Goal: Task Accomplishment & Management: Manage account settings

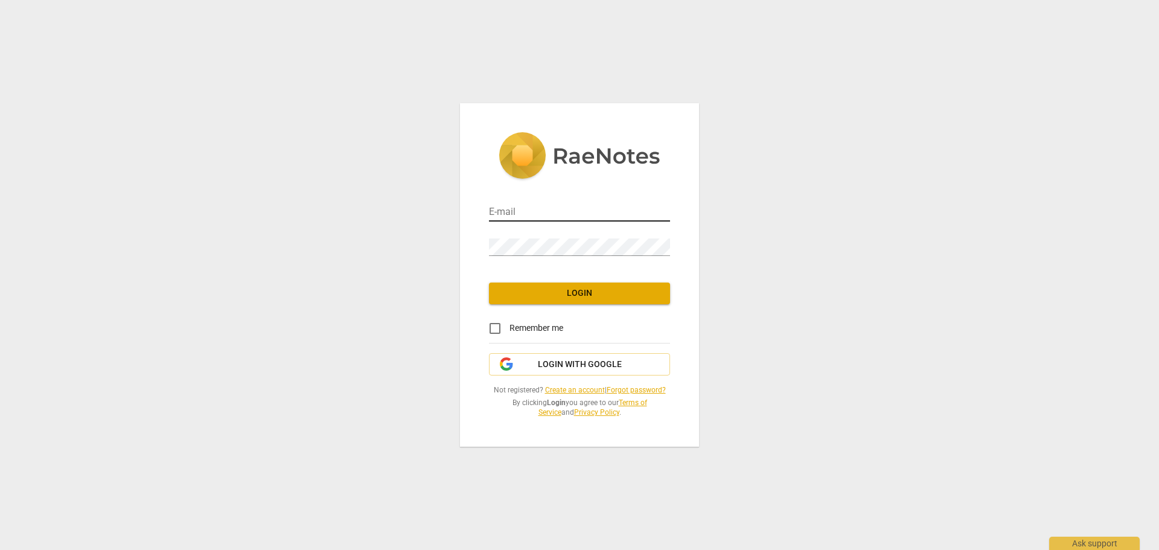
click at [504, 212] on input "email" at bounding box center [579, 213] width 181 height 18
type input "[PERSON_NAME][EMAIL_ADDRESS][DOMAIN_NAME]"
click at [493, 324] on input "Remember me" at bounding box center [494, 328] width 29 height 29
checkbox input "true"
click at [579, 295] on span "Login" at bounding box center [580, 293] width 162 height 12
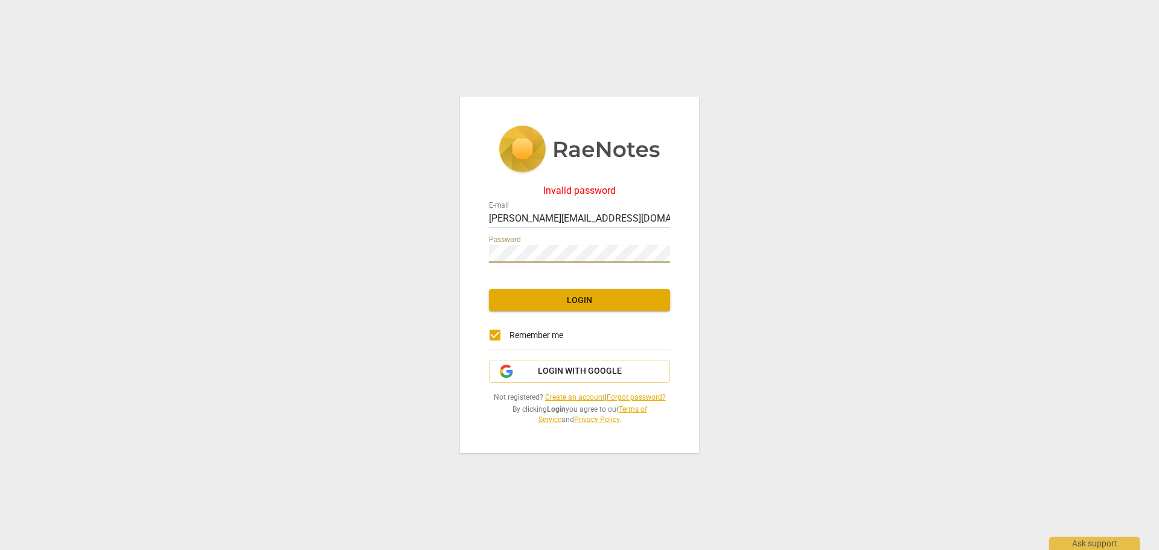
click at [456, 250] on div "Invalid password E-mail [PERSON_NAME][EMAIL_ADDRESS][DOMAIN_NAME] Password Logi…" at bounding box center [579, 275] width 1159 height 550
click at [579, 301] on span "Login" at bounding box center [580, 301] width 162 height 12
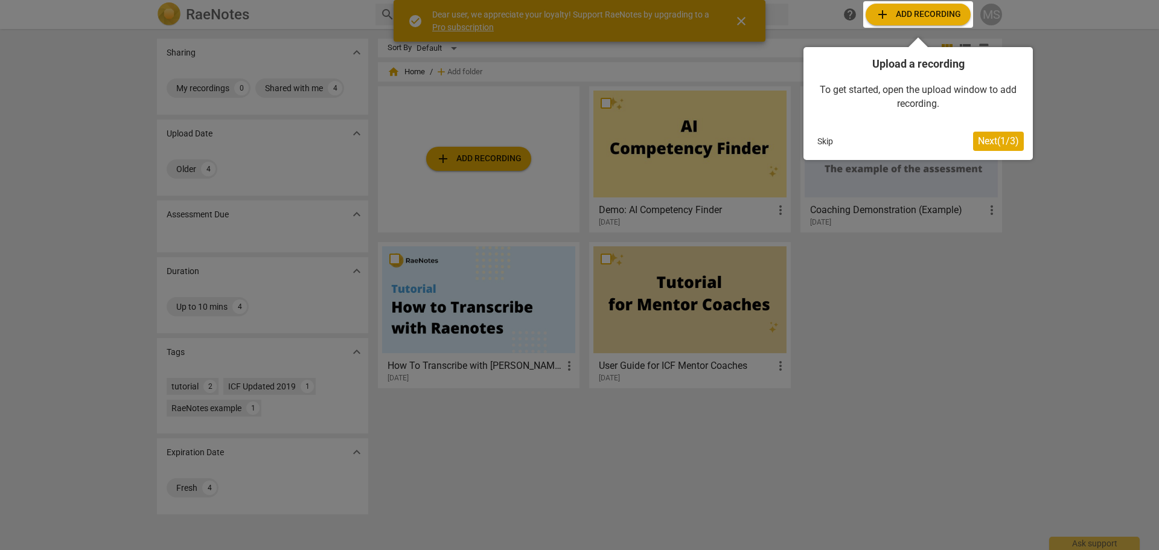
click at [993, 313] on div at bounding box center [579, 275] width 1159 height 550
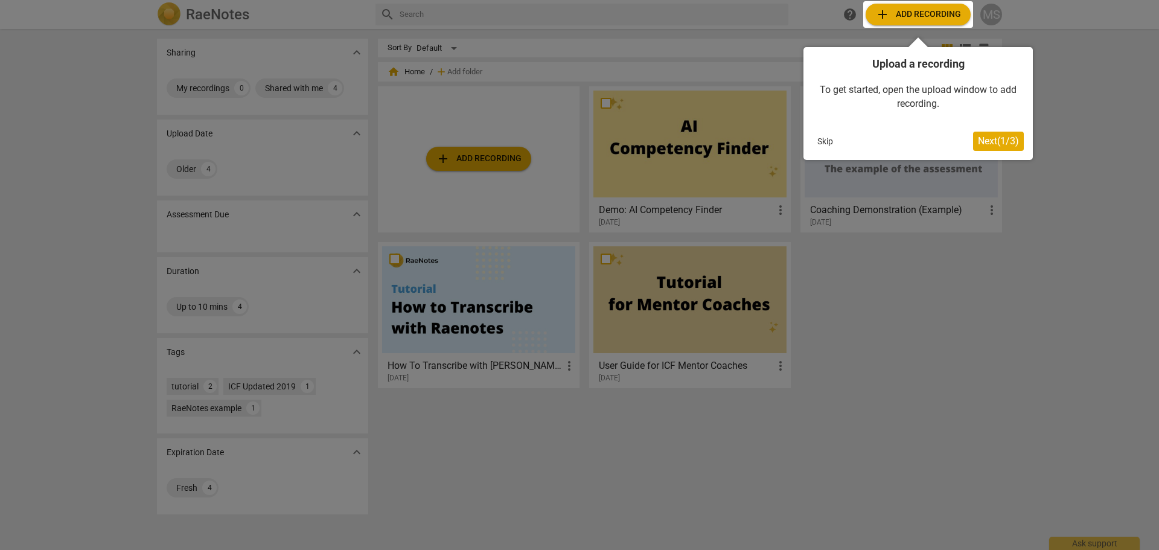
click at [342, 395] on div at bounding box center [579, 275] width 1159 height 550
click at [352, 352] on div at bounding box center [579, 275] width 1159 height 550
click at [358, 350] on div at bounding box center [579, 275] width 1159 height 550
click at [1076, 398] on div at bounding box center [579, 275] width 1159 height 550
click at [1015, 339] on div at bounding box center [579, 275] width 1159 height 550
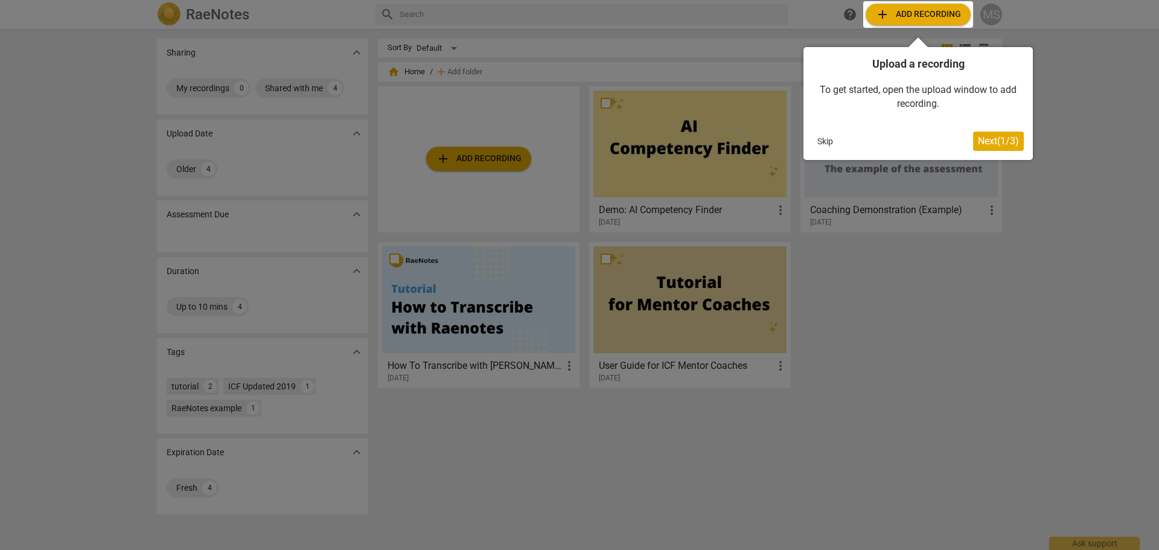
click at [997, 16] on div at bounding box center [579, 275] width 1159 height 550
drag, startPoint x: 1143, startPoint y: 166, endPoint x: 1089, endPoint y: 261, distance: 109.5
click at [1142, 167] on div at bounding box center [579, 275] width 1159 height 550
click at [997, 418] on div at bounding box center [579, 275] width 1159 height 550
click at [82, 111] on div at bounding box center [579, 275] width 1159 height 550
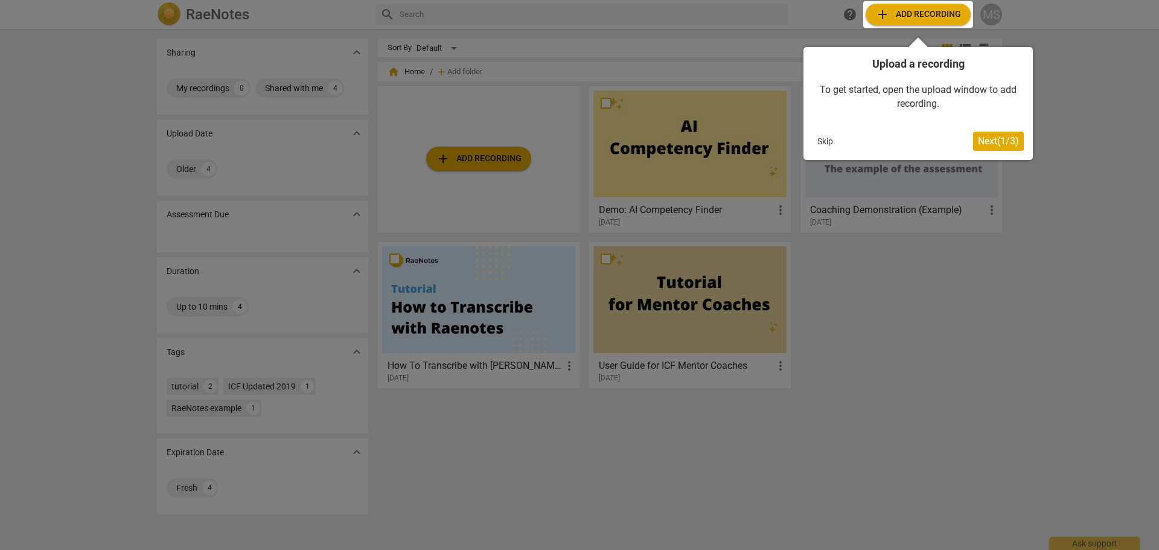
click at [1036, 477] on div at bounding box center [579, 275] width 1159 height 550
click at [610, 505] on div at bounding box center [579, 275] width 1159 height 550
click at [944, 338] on div at bounding box center [579, 275] width 1159 height 550
click at [477, 308] on div at bounding box center [579, 275] width 1159 height 550
click at [432, 366] on div at bounding box center [579, 275] width 1159 height 550
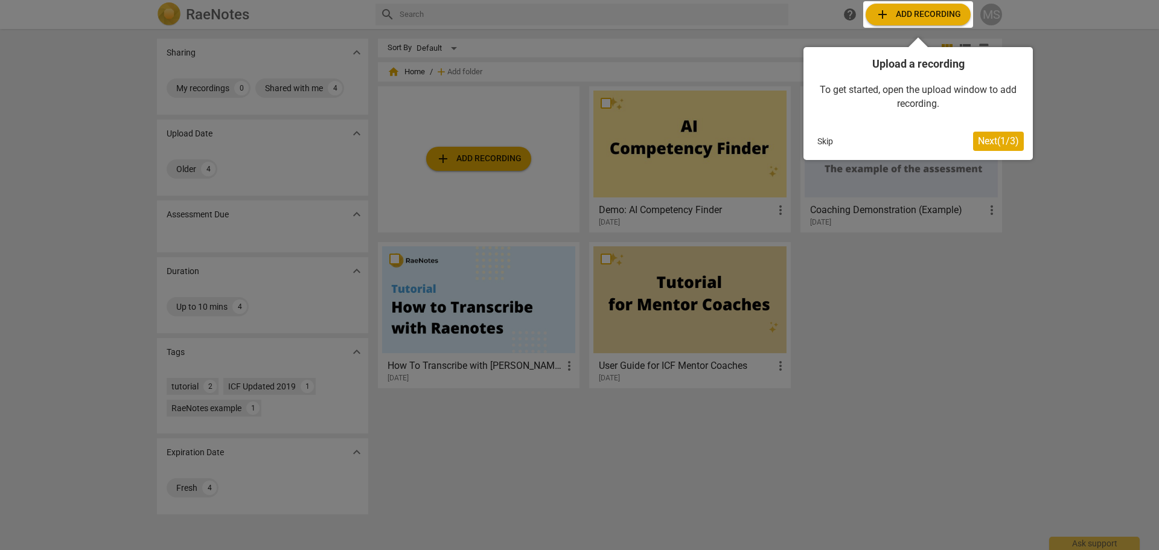
click at [444, 362] on div at bounding box center [579, 275] width 1159 height 550
click at [447, 359] on div at bounding box center [579, 275] width 1159 height 550
click at [447, 358] on div at bounding box center [579, 275] width 1159 height 550
click at [442, 359] on div at bounding box center [579, 275] width 1159 height 550
click at [935, 468] on div at bounding box center [579, 275] width 1159 height 550
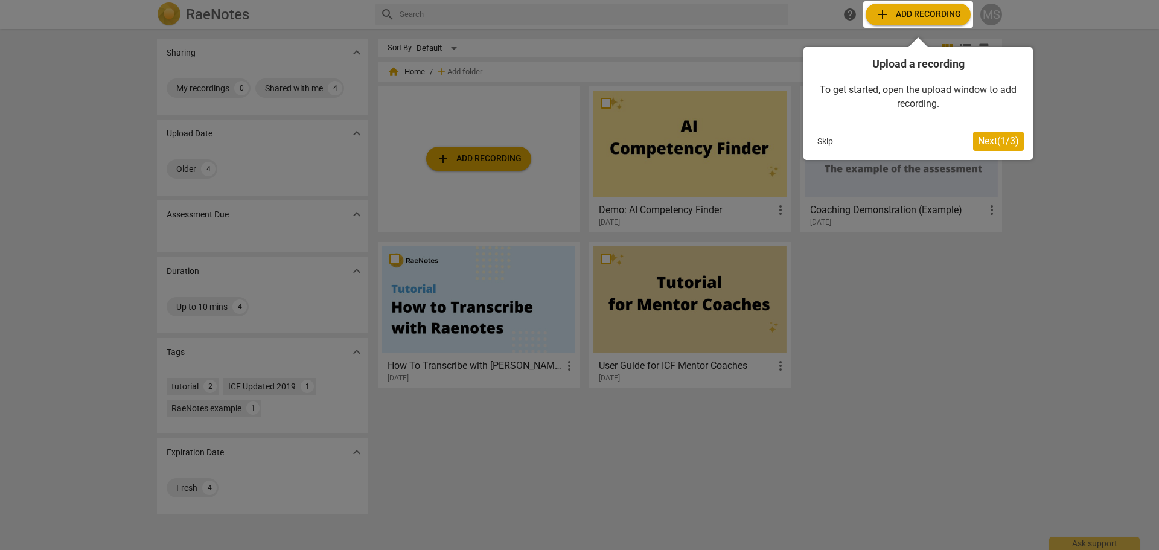
click at [1025, 384] on div at bounding box center [579, 275] width 1159 height 550
click at [738, 461] on div at bounding box center [579, 275] width 1159 height 550
click at [932, 332] on div at bounding box center [579, 275] width 1159 height 550
click at [535, 467] on div at bounding box center [579, 275] width 1159 height 550
